Goal: Task Accomplishment & Management: Complete application form

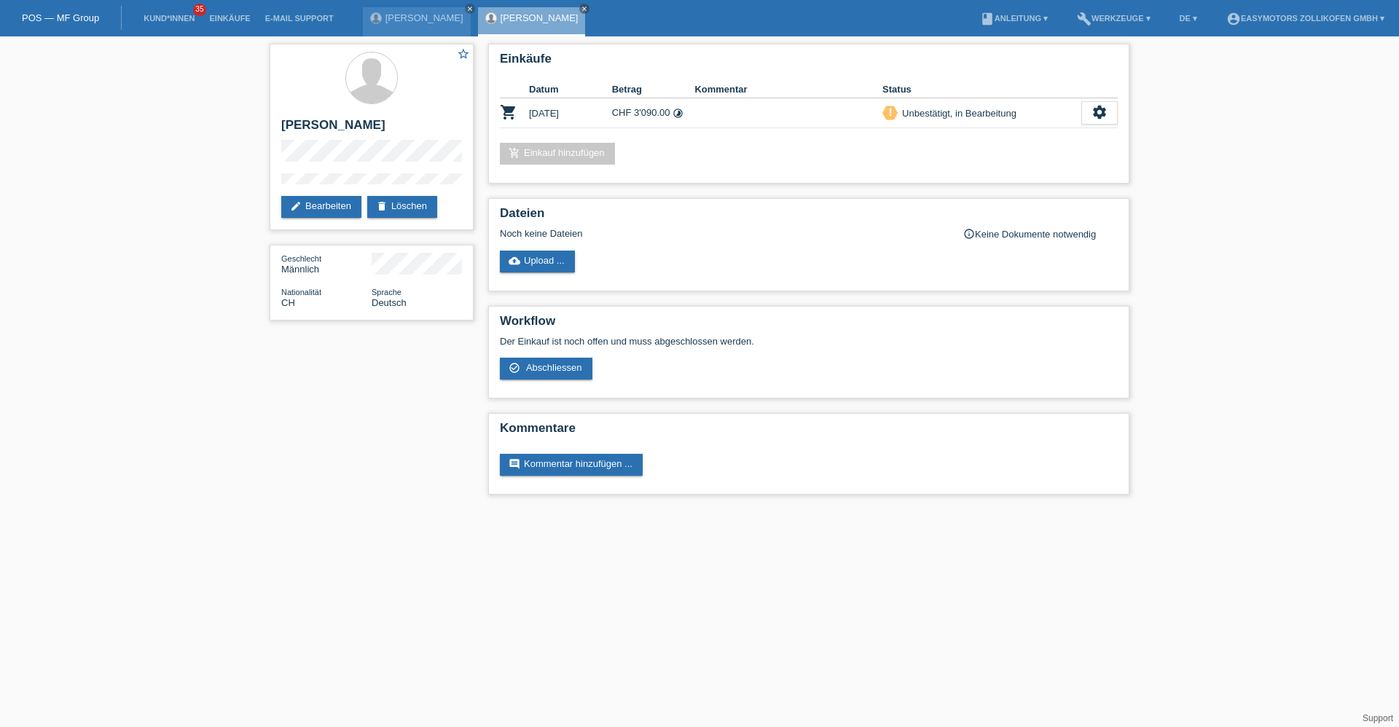
click at [71, 15] on link "POS — MF Group" at bounding box center [60, 17] width 77 height 11
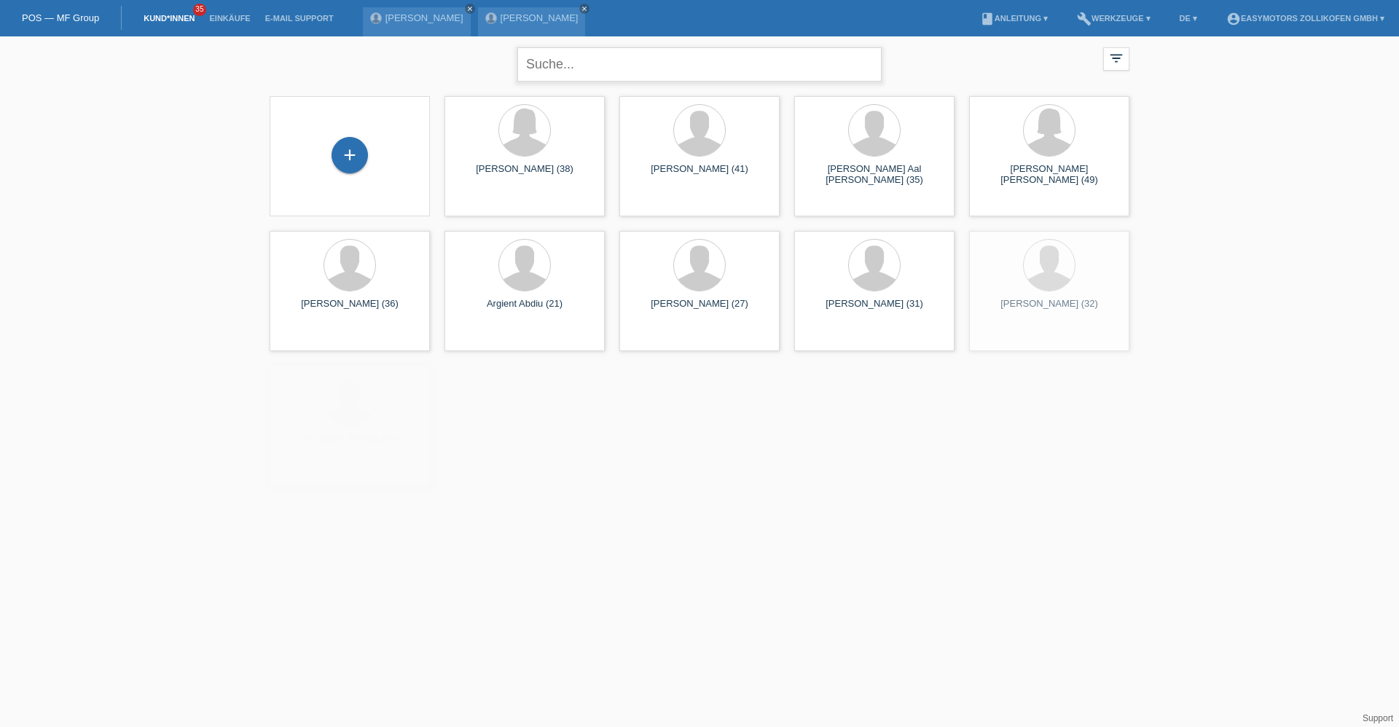
click at [700, 77] on input "text" at bounding box center [699, 64] width 364 height 34
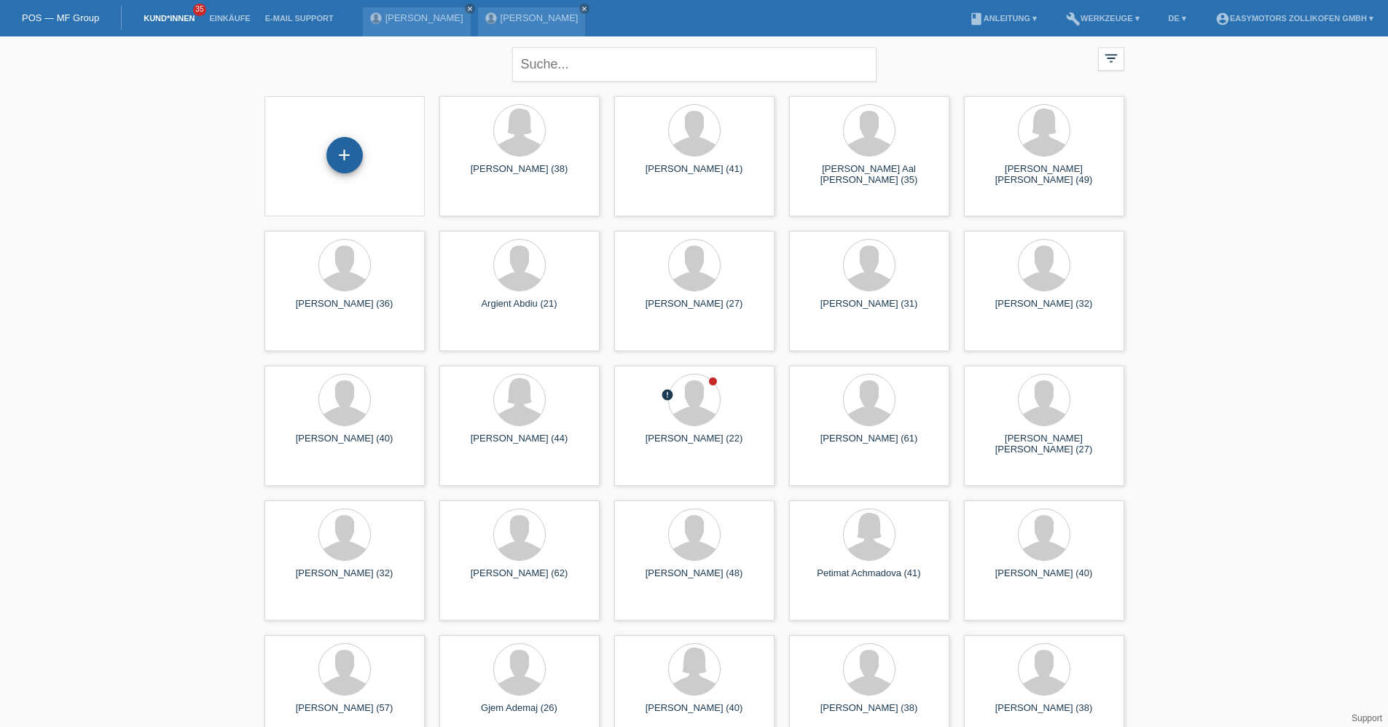
click at [360, 160] on div "+" at bounding box center [344, 155] width 35 height 25
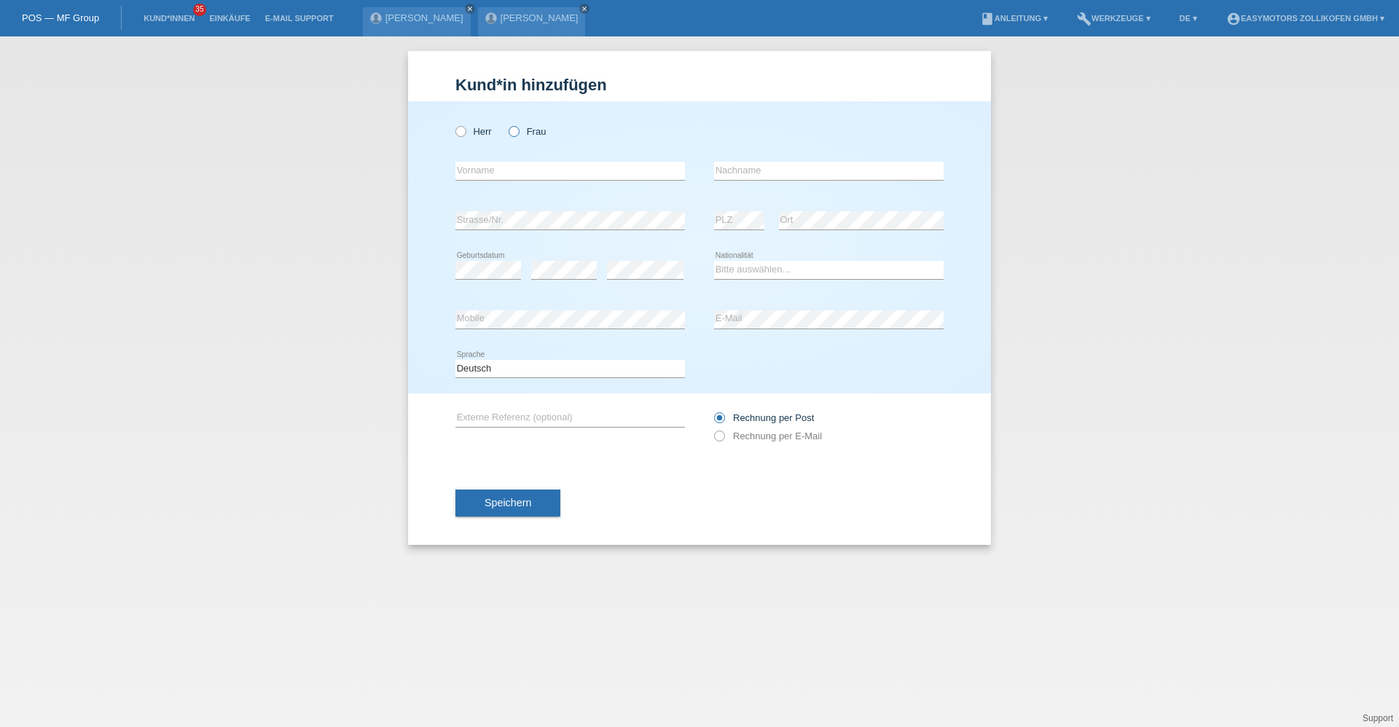
click at [506, 124] on icon at bounding box center [506, 124] width 0 height 0
click at [512, 135] on input "Frau" at bounding box center [513, 130] width 9 height 9
radio input "true"
click at [506, 171] on input "text" at bounding box center [570, 171] width 230 height 18
type input "Jehona"
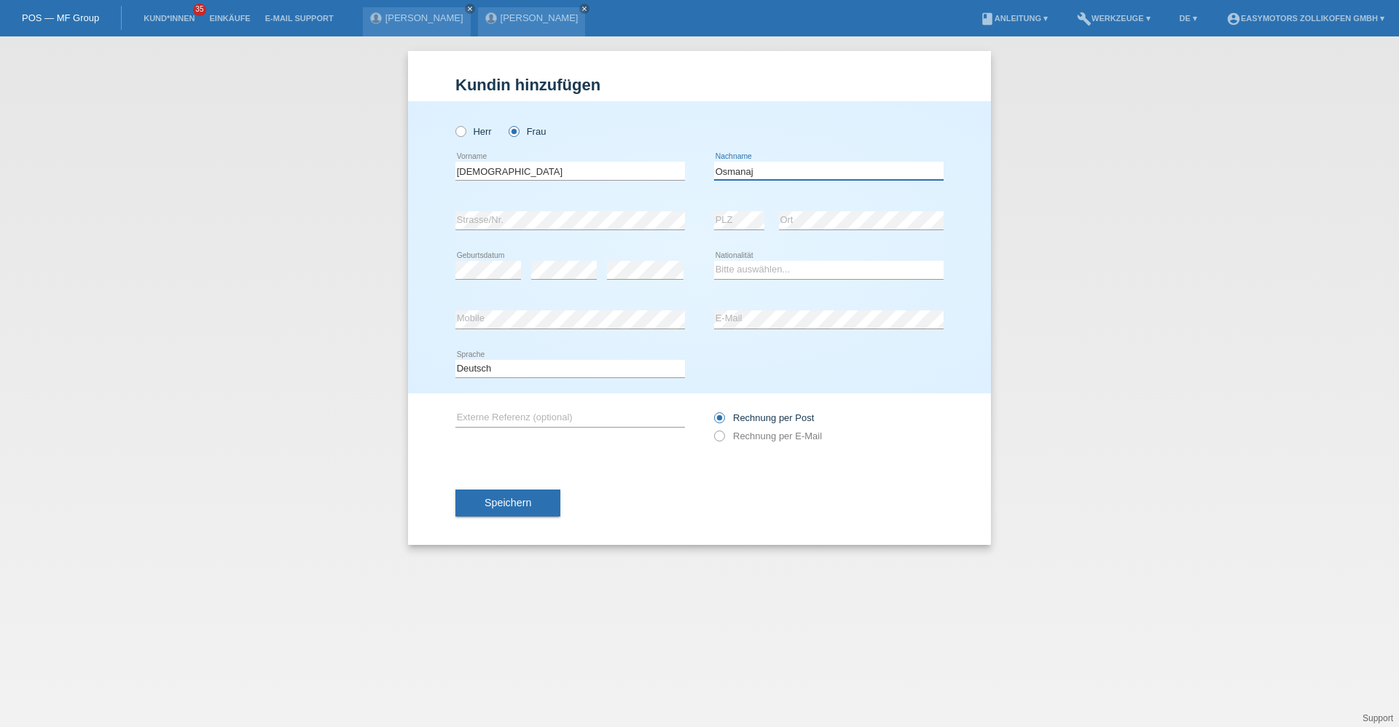
type input "Osmanaj"
click at [730, 274] on select "Bitte auswählen... Schweiz Deutschland Liechtenstein Österreich ------------ Af…" at bounding box center [829, 269] width 230 height 17
select select "XK"
click at [714, 261] on select "Bitte auswählen... Schweiz Deutschland Liechtenstein Österreich ------------ Af…" at bounding box center [829, 269] width 230 height 17
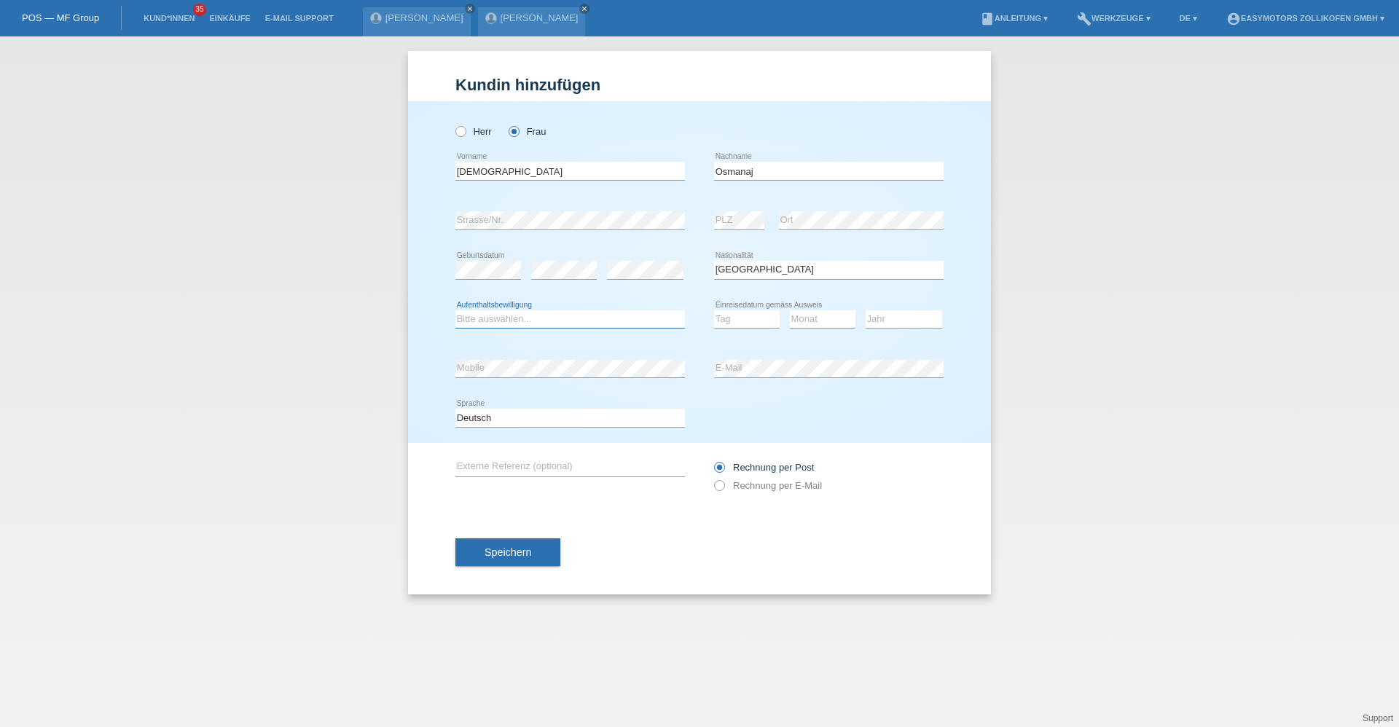
click at [576, 322] on select "Bitte auswählen... C B B - Flüchtlingsstatus Andere" at bounding box center [570, 318] width 230 height 17
select select "C"
click at [455, 310] on select "Bitte auswählen... C B B - Flüchtlingsstatus Andere" at bounding box center [570, 318] width 230 height 17
click at [759, 317] on select "Tag 01 02 03 04 05 06 07 08 09 10 11" at bounding box center [747, 318] width 66 height 17
select select "26"
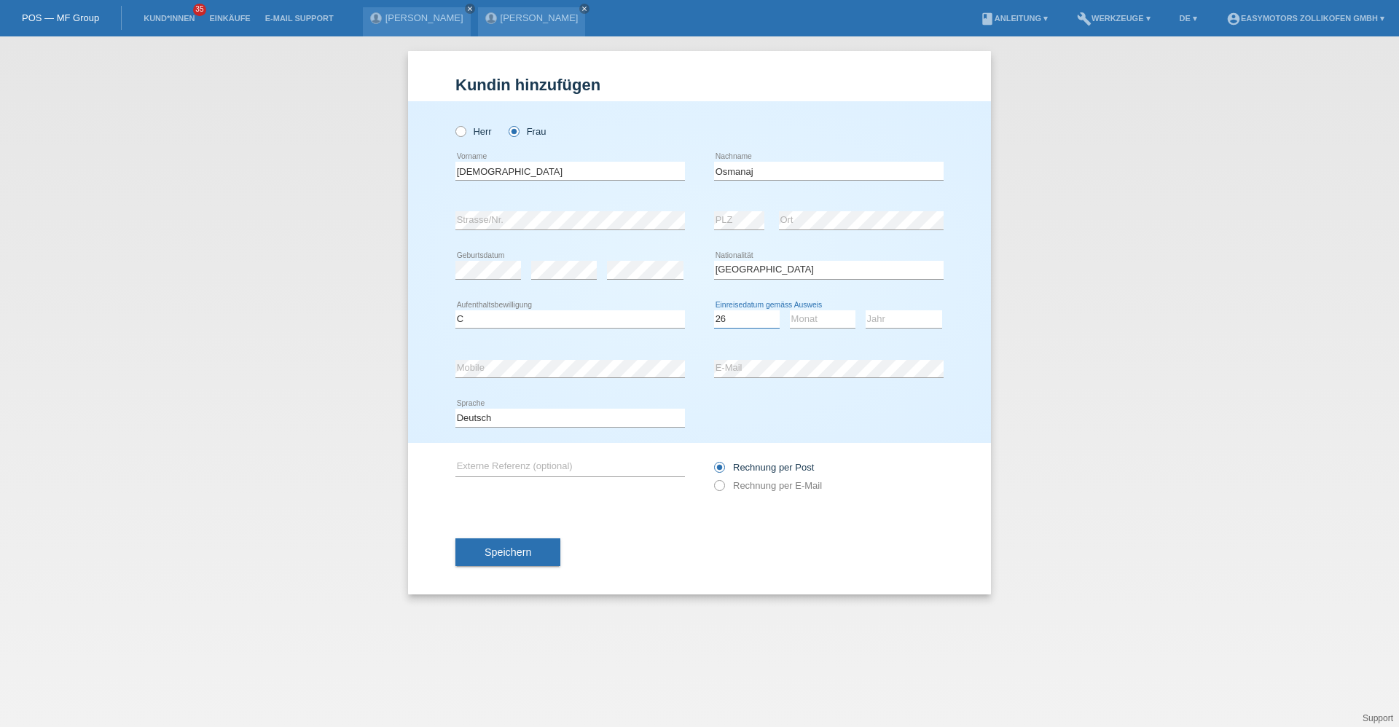
click at [714, 310] on select "Tag 01 02 03 04 05 06 07 08 09 10 11" at bounding box center [747, 318] width 66 height 17
drag, startPoint x: 805, startPoint y: 319, endPoint x: 804, endPoint y: 329, distance: 10.3
click at [805, 321] on select "Monat 01 02 03 04 05 06 07 08 09 10 11" at bounding box center [823, 318] width 66 height 17
select select "11"
click at [790, 310] on select "Monat 01 02 03 04 05 06 07 08 09 10 11" at bounding box center [823, 318] width 66 height 17
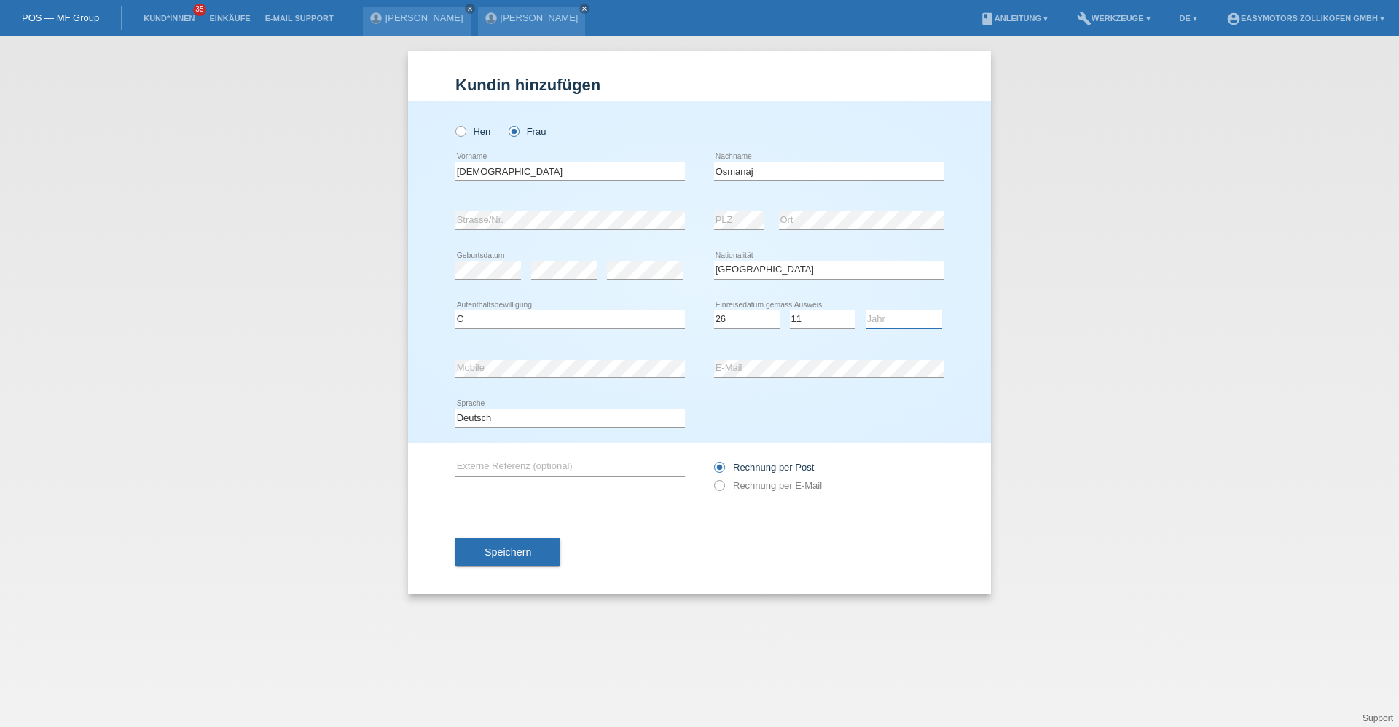
click at [896, 318] on select "Jahr 2025 2024 2023 2022 2021 2020 2019 2018 2017 2016 2015 2014 2013 2012 2011…" at bounding box center [904, 318] width 77 height 17
select select "2008"
click at [866, 310] on select "Jahr 2025 2024 2023 2022 2021 2020 2019 2018 2017 2016 2015 2014 2013 2012 2011…" at bounding box center [904, 318] width 77 height 17
click at [515, 552] on span "Speichern" at bounding box center [508, 553] width 47 height 12
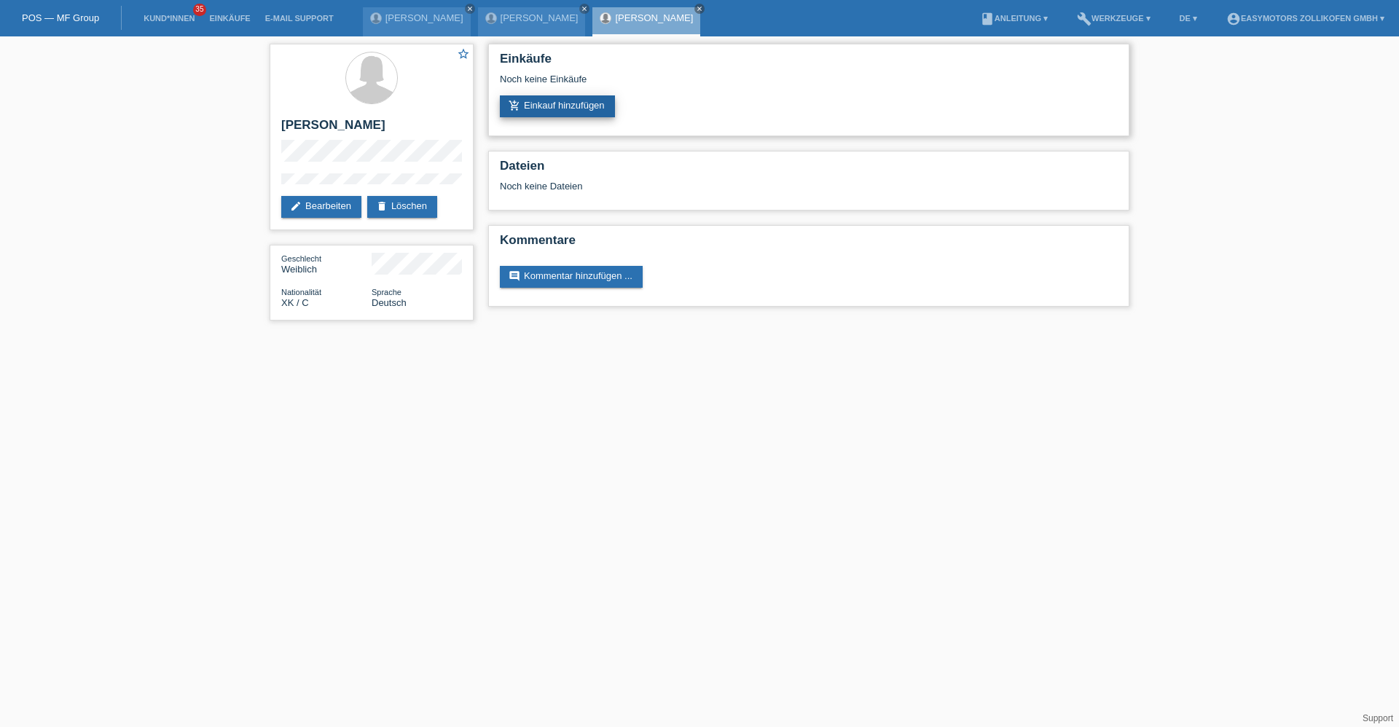
click at [580, 114] on link "add_shopping_cart Einkauf hinzufügen" at bounding box center [557, 106] width 115 height 22
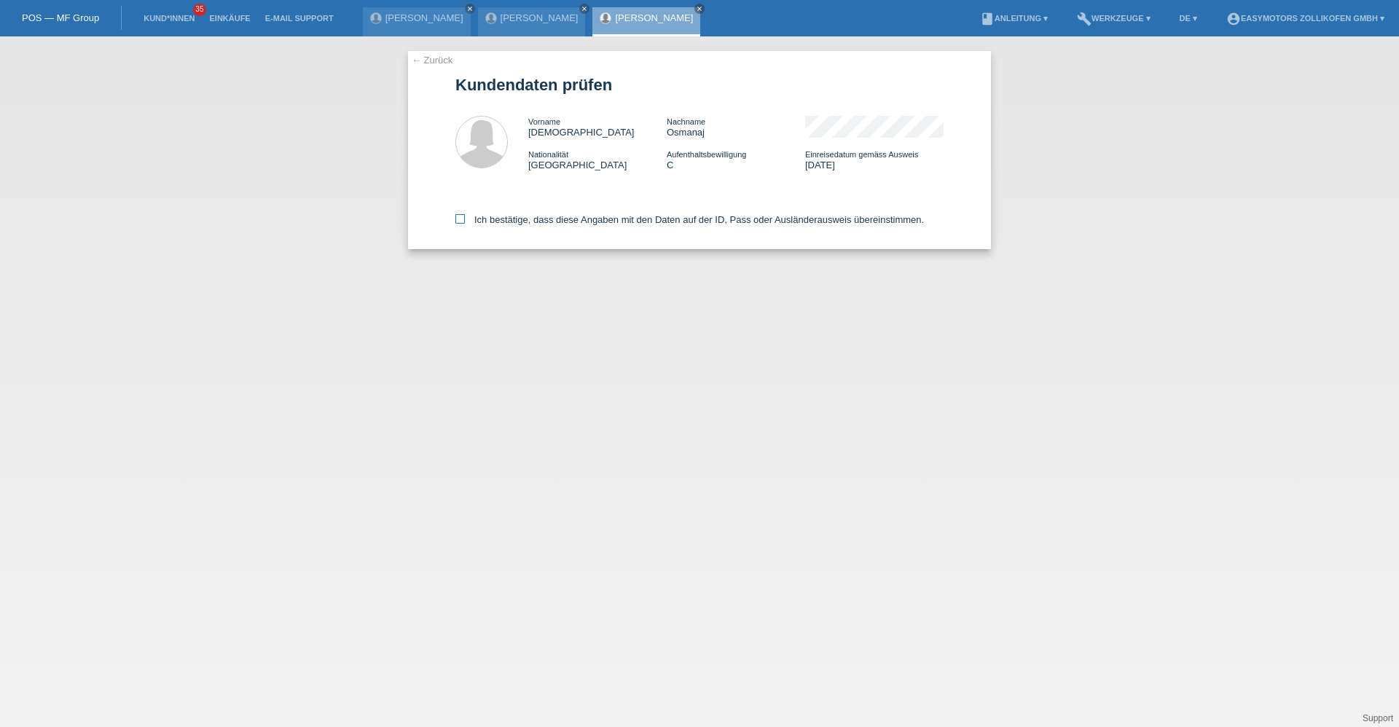
click at [504, 222] on label "Ich bestätige, dass diese Angaben mit den Daten auf der ID, Pass oder Ausländer…" at bounding box center [689, 219] width 469 height 11
click at [465, 222] on input "Ich bestätige, dass diese Angaben mit den Daten auf der ID, Pass oder Ausländer…" at bounding box center [459, 218] width 9 height 9
checkbox input "true"
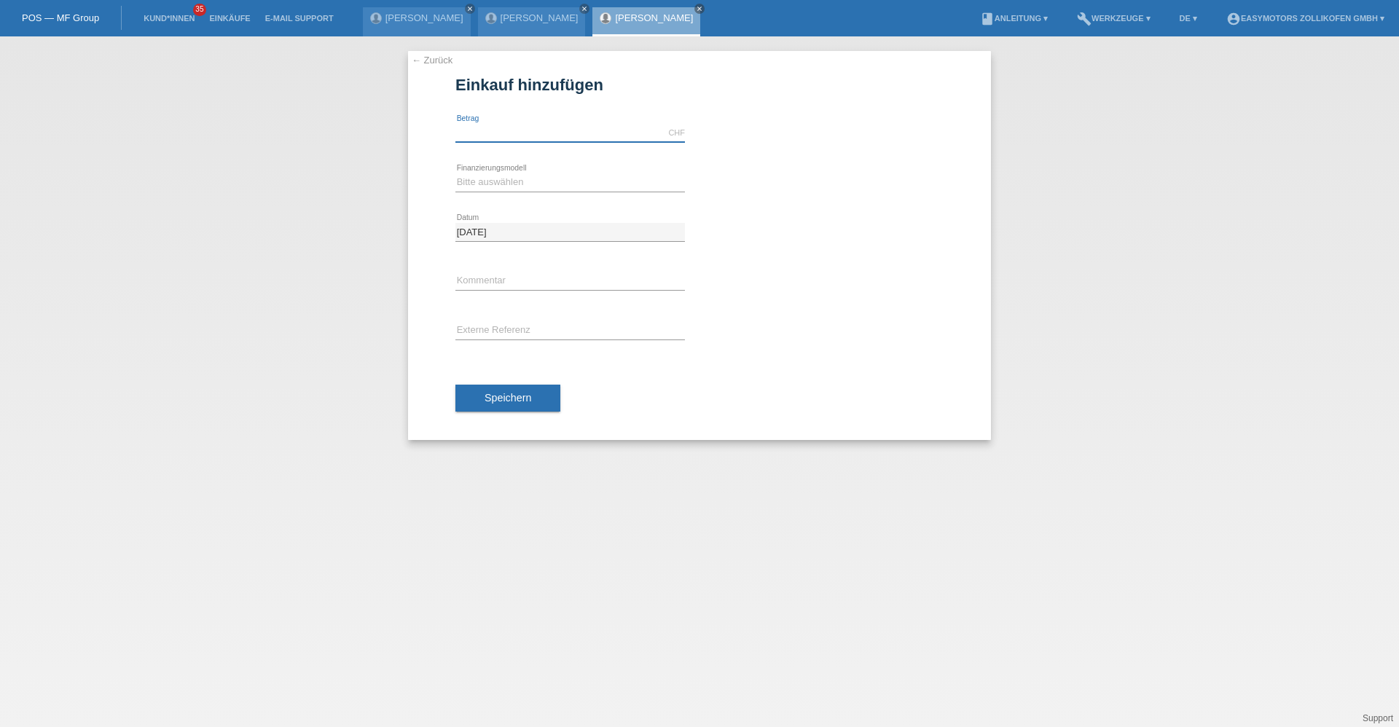
click at [513, 137] on input "text" at bounding box center [570, 133] width 230 height 18
type input "1990.00"
click at [509, 189] on select "Bitte auswählen Fixe Raten Kauf auf Rechnung mit Teilzahlungsoption" at bounding box center [570, 181] width 230 height 17
select select "67"
click at [455, 173] on select "Bitte auswählen Fixe Raten Kauf auf Rechnung mit Teilzahlungsoption" at bounding box center [570, 181] width 230 height 17
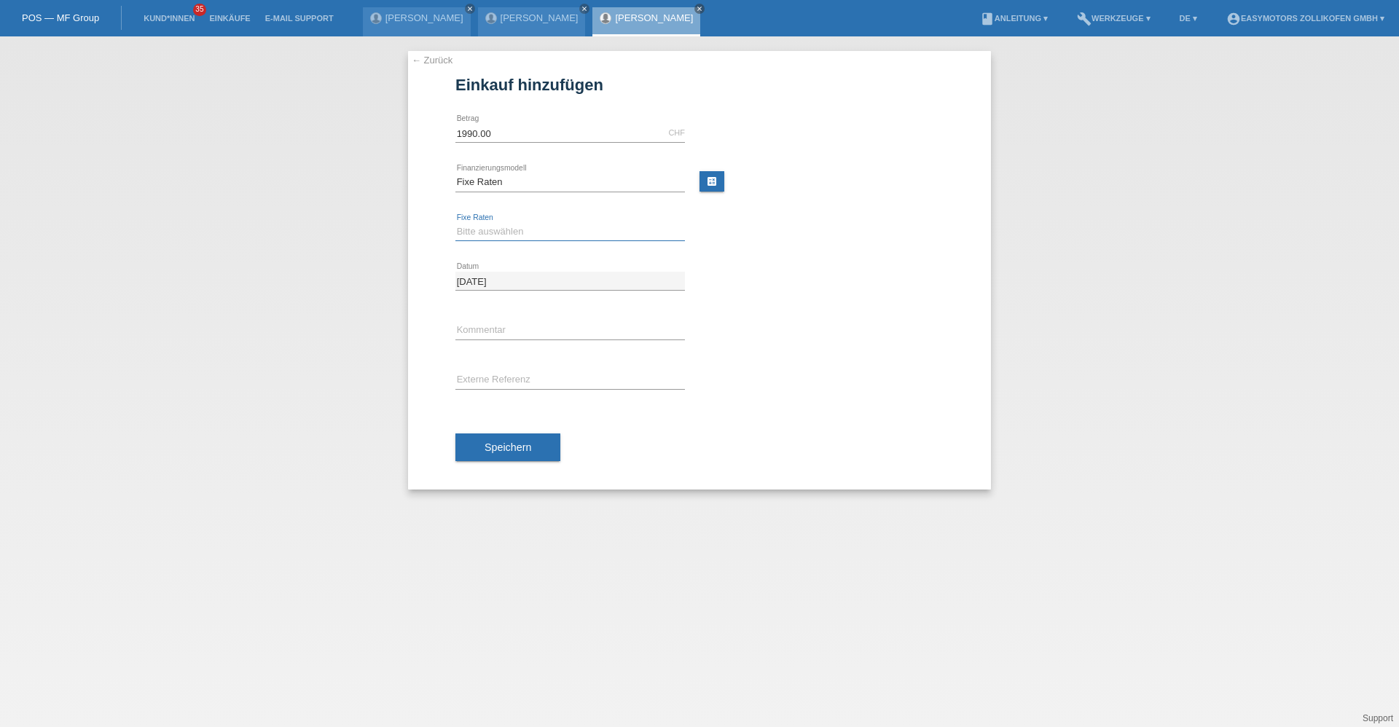
drag, startPoint x: 509, startPoint y: 230, endPoint x: 508, endPoint y: 237, distance: 7.3
click at [509, 230] on select "Bitte auswählen 12 Raten 24 Raten 36 Raten 48 Raten" at bounding box center [570, 231] width 230 height 17
select select "134"
click at [455, 223] on select "Bitte auswählen 12 Raten 24 Raten 36 Raten 48 Raten" at bounding box center [570, 231] width 230 height 17
click at [517, 447] on span "Speichern" at bounding box center [508, 448] width 47 height 12
